Goal: Navigation & Orientation: Find specific page/section

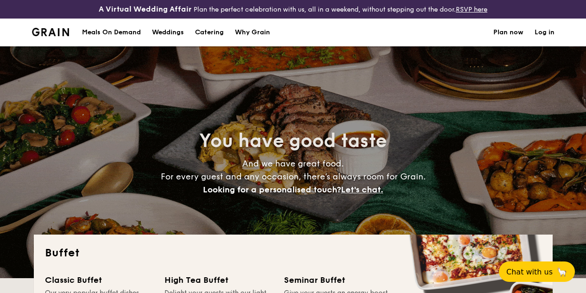
select select
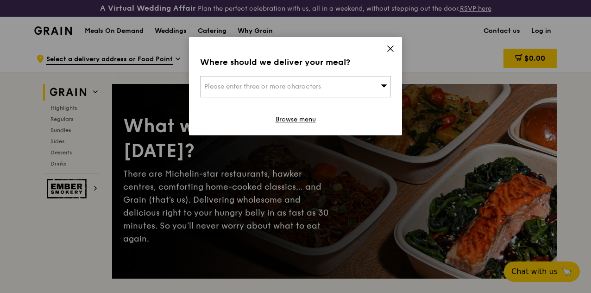
click at [389, 50] on icon at bounding box center [390, 48] width 8 height 8
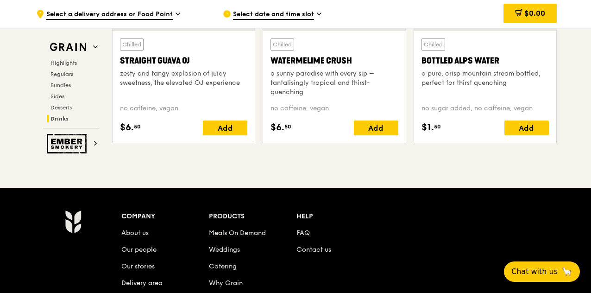
scroll to position [3962, 0]
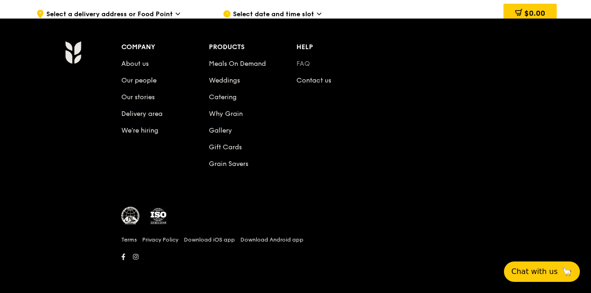
click at [306, 62] on link "FAQ" at bounding box center [302, 64] width 13 height 8
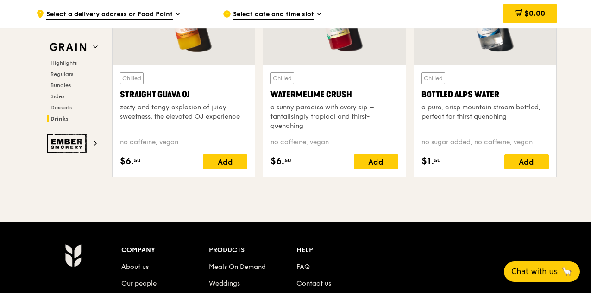
scroll to position [3754, 0]
